Goal: Information Seeking & Learning: Find specific fact

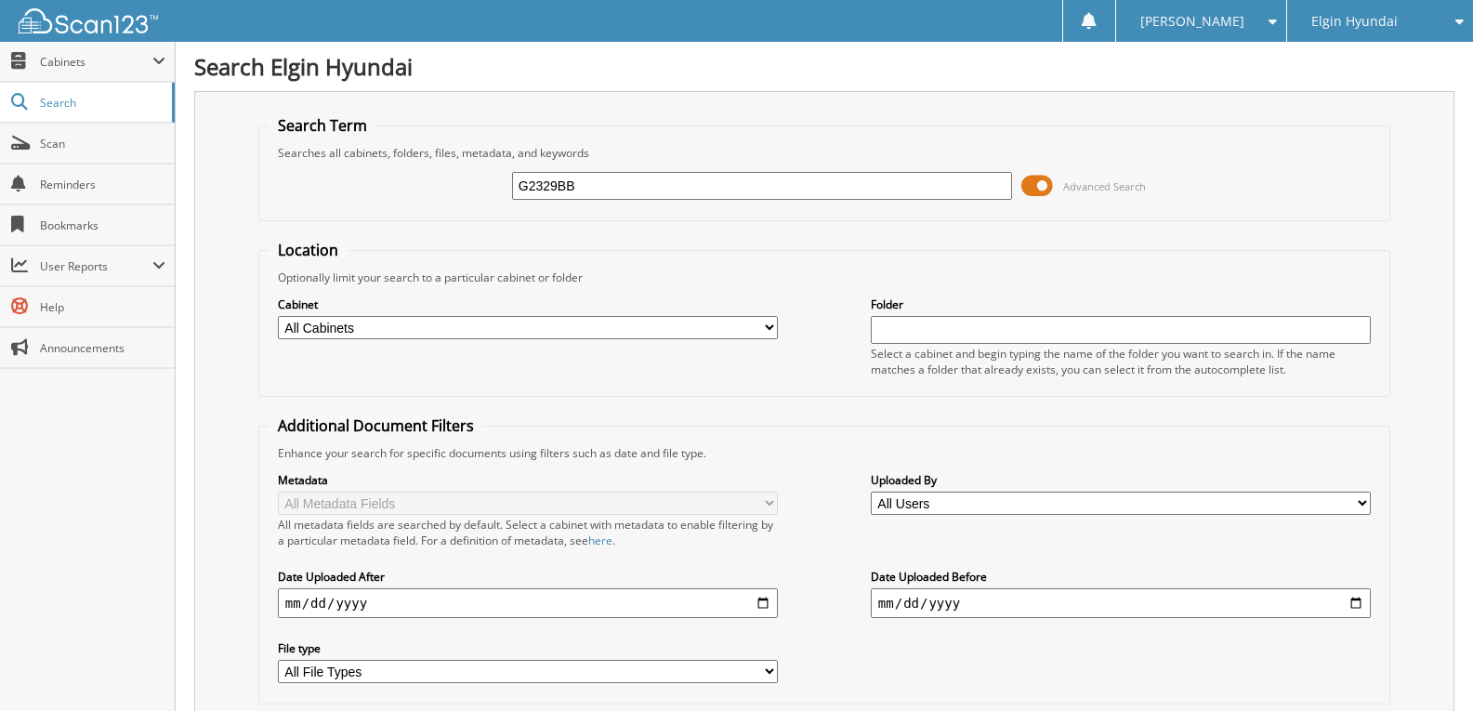
type input "G2329BB"
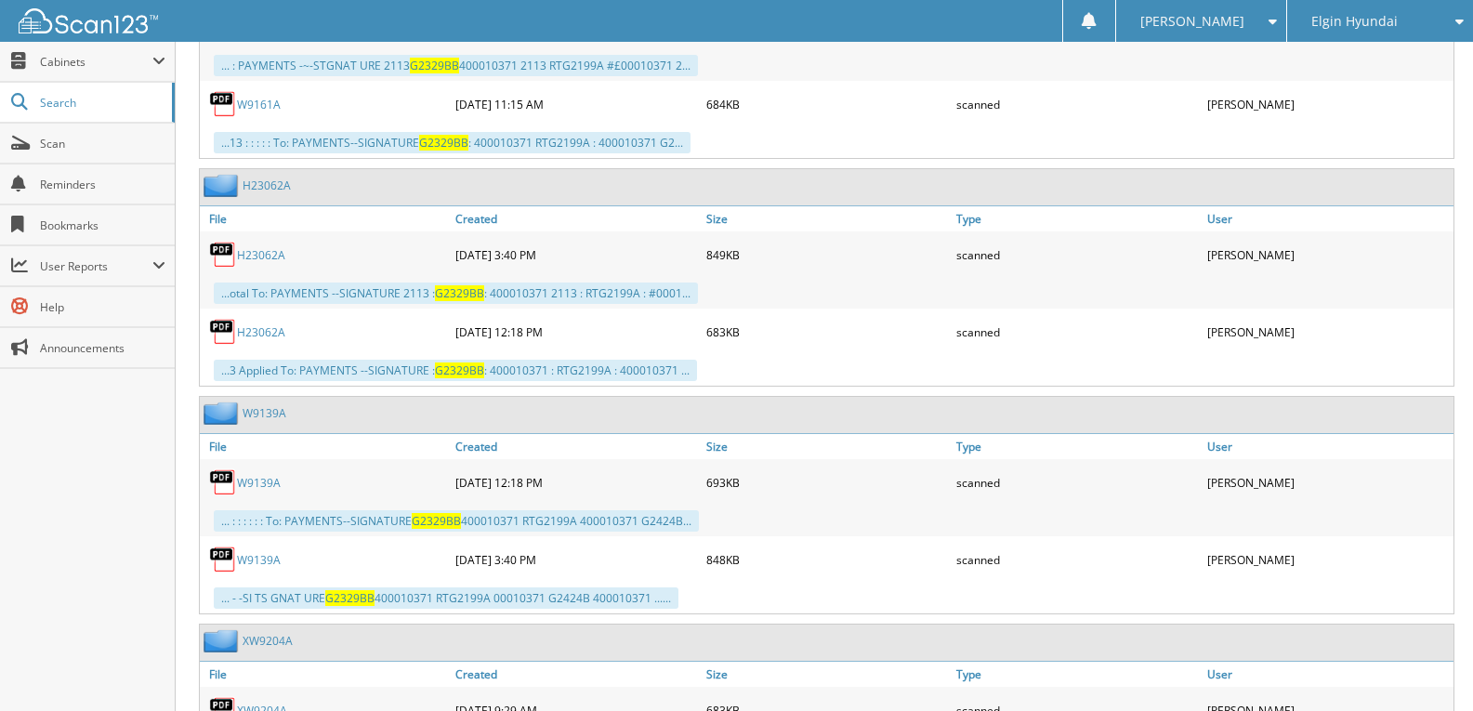
scroll to position [2510, 0]
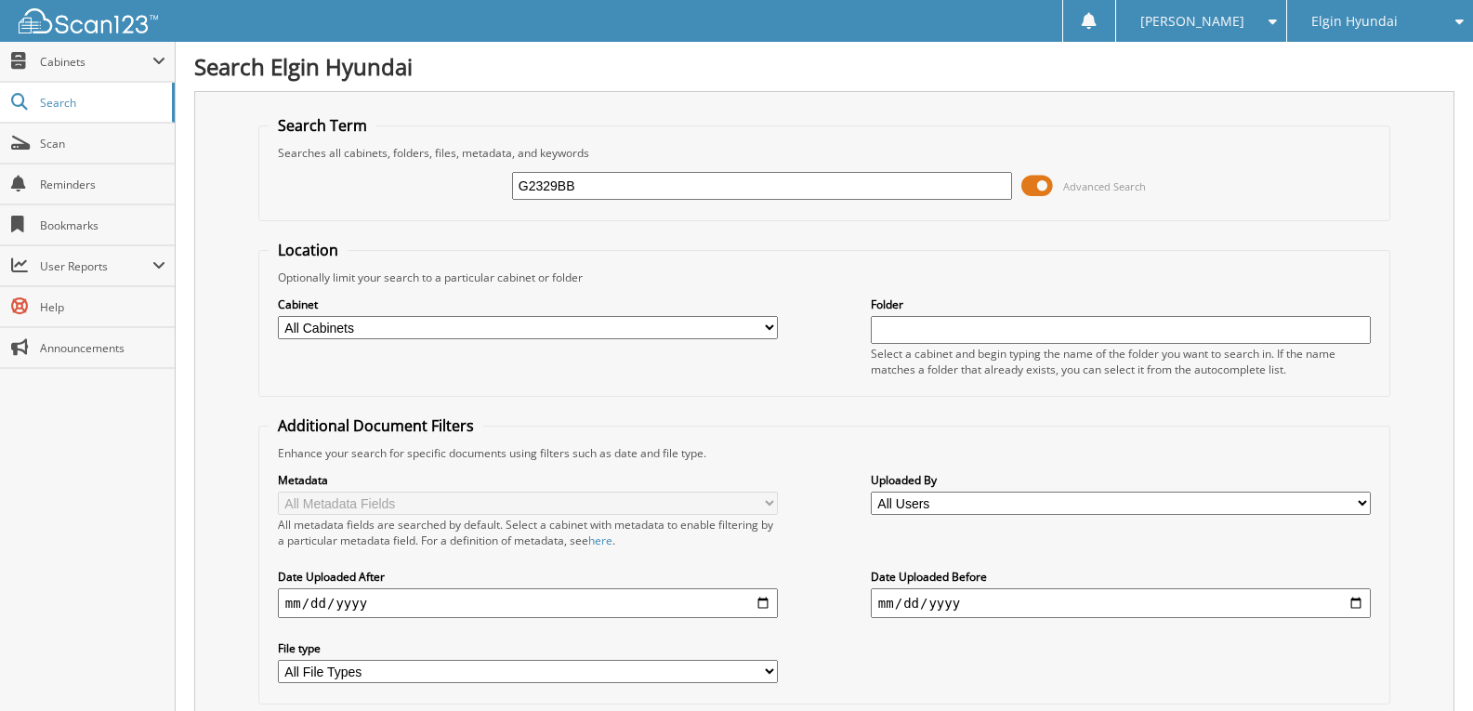
click at [761, 336] on select "All Cabinets CAR DEALS GENISIS CAR DEALS PARTS SERVICE RO Needs Filing" at bounding box center [528, 327] width 500 height 23
click at [278, 316] on select "All Cabinets CAR DEALS GENISIS CAR DEALS PARTS SERVICE RO Needs Filing" at bounding box center [528, 327] width 500 height 23
select select "23491"
click at [278, 316] on select "All Cabinets CAR DEALS GENISIS CAR DEALS PARTS SERVICE RO Needs Filing" at bounding box center [528, 327] width 500 height 23
click at [686, 186] on input "G2329BB" at bounding box center [762, 186] width 500 height 28
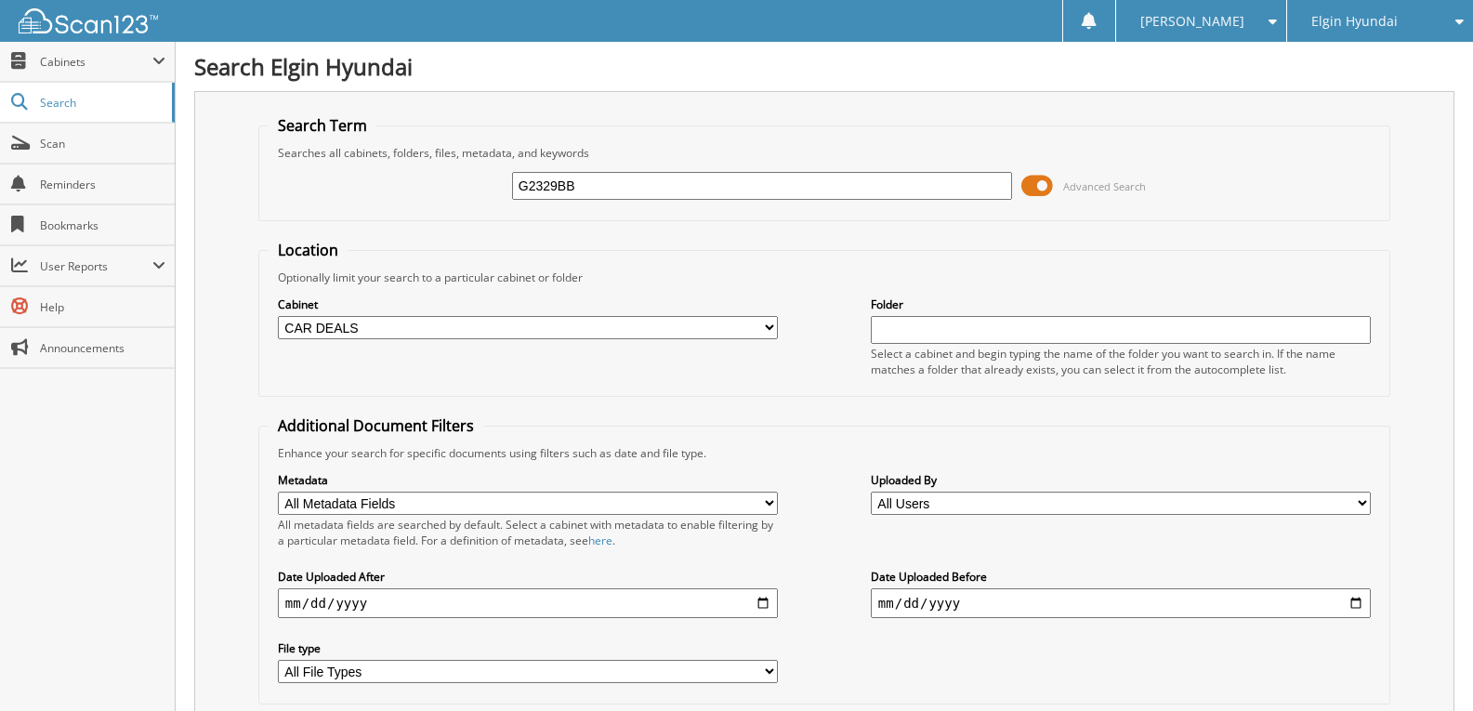
click at [558, 315] on div "Cabinet All Cabinets CAR DEALS GENISIS CAR DEALS PARTS SERVICE RO Needs Filing" at bounding box center [528, 318] width 500 height 46
click at [555, 322] on select "All Cabinets CAR DEALS GENISIS CAR DEALS PARTS SERVICE RO Needs Filing" at bounding box center [528, 327] width 500 height 23
click at [278, 316] on select "All Cabinets CAR DEALS GENISIS CAR DEALS PARTS SERVICE RO Needs Filing" at bounding box center [528, 327] width 500 height 23
click at [497, 333] on select "All Cabinets CAR DEALS GENISIS CAR DEALS PARTS SERVICE RO Needs Filing" at bounding box center [528, 327] width 500 height 23
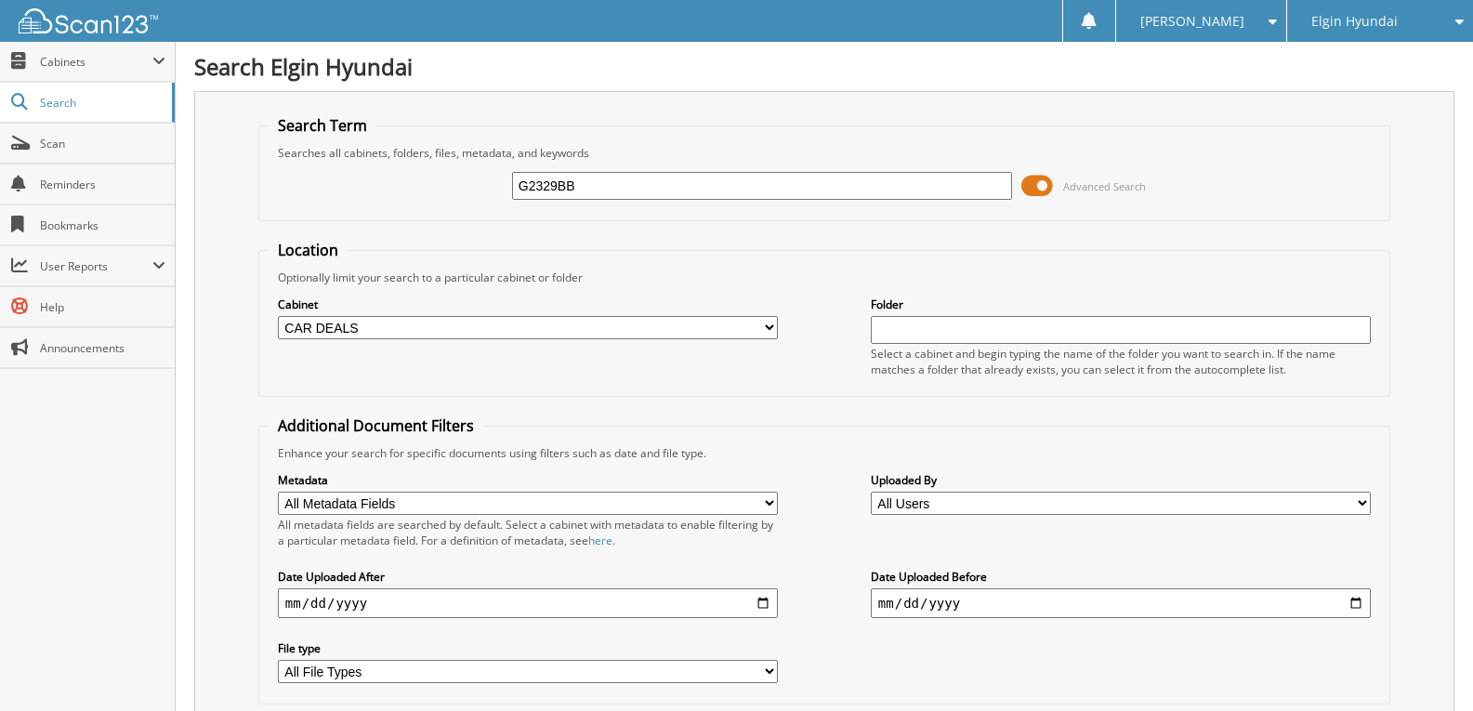
select select "32921"
click at [278, 316] on select "All Cabinets CAR DEALS GENISIS CAR DEALS PARTS SERVICE RO Needs Filing" at bounding box center [528, 327] width 500 height 23
click at [719, 191] on input "G2329BB" at bounding box center [762, 186] width 500 height 28
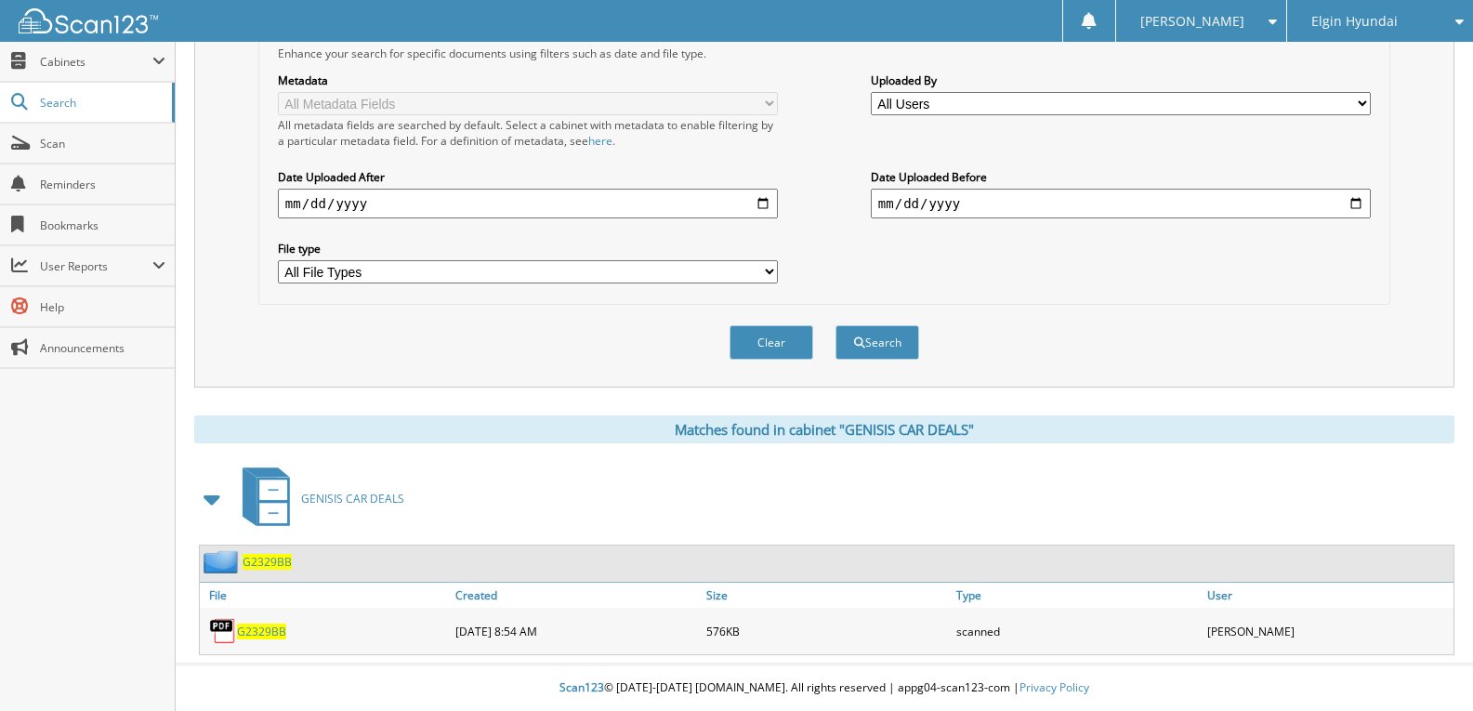
click at [267, 633] on span "G2329BB" at bounding box center [261, 632] width 49 height 16
click at [1272, 18] on span at bounding box center [1269, 21] width 18 height 13
click at [1231, 86] on link "Logout" at bounding box center [1202, 90] width 170 height 33
